Goal: Information Seeking & Learning: Learn about a topic

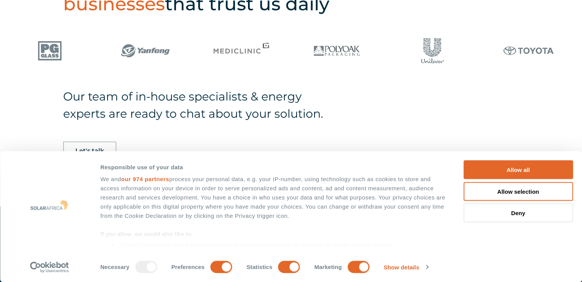
scroll to position [559, 0]
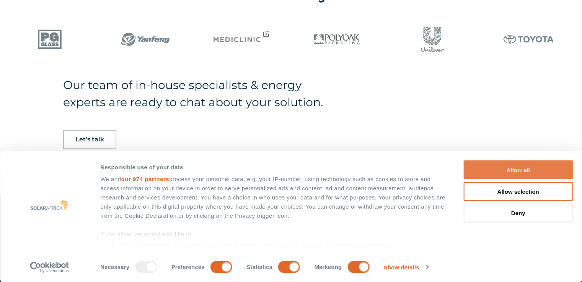
click at [530, 164] on button "Allow all" at bounding box center [517, 170] width 109 height 19
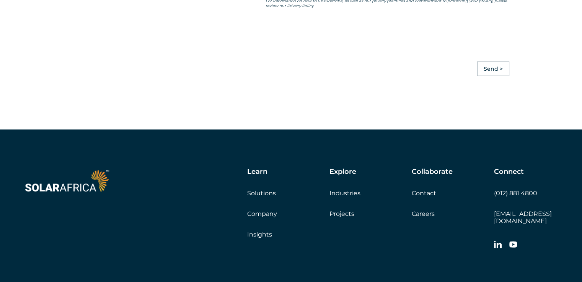
scroll to position [2108, 0]
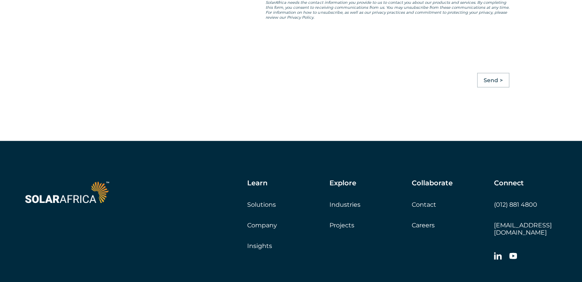
click at [419, 237] on div "Learn Solutions Company Insights Explore Industries Projects Collaborate Contac…" at bounding box center [352, 222] width 412 height 86
click at [419, 229] on link "Careers" at bounding box center [422, 225] width 23 height 7
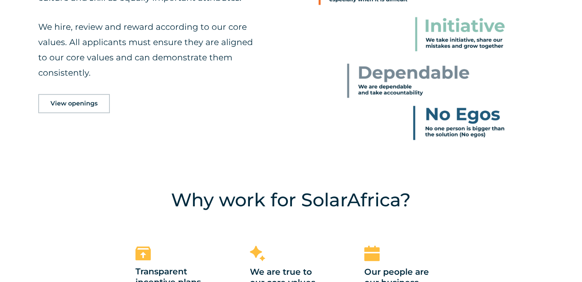
scroll to position [489, 0]
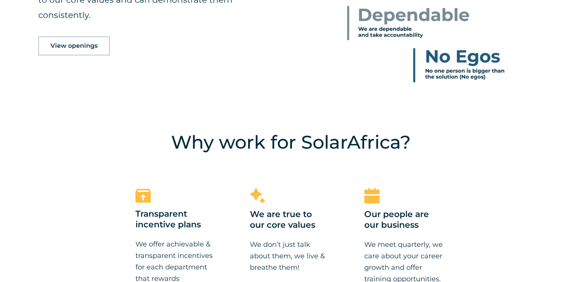
drag, startPoint x: 576, startPoint y: 106, endPoint x: 577, endPoint y: 122, distance: 15.3
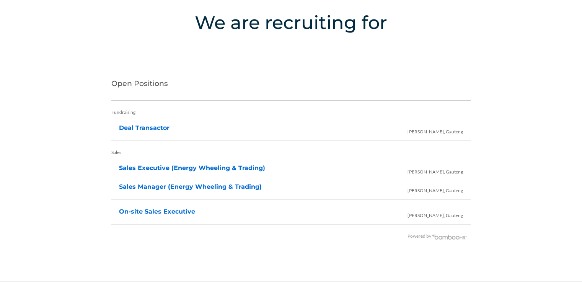
scroll to position [1557, 0]
